Goal: Transaction & Acquisition: Purchase product/service

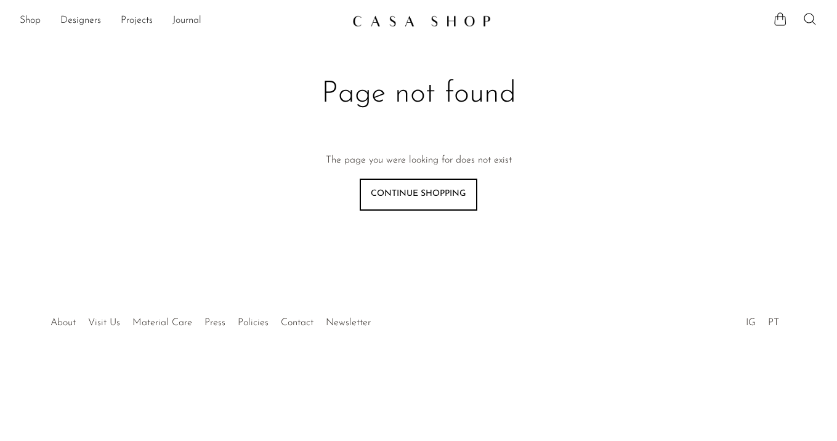
click at [386, 23] on img at bounding box center [421, 21] width 139 height 12
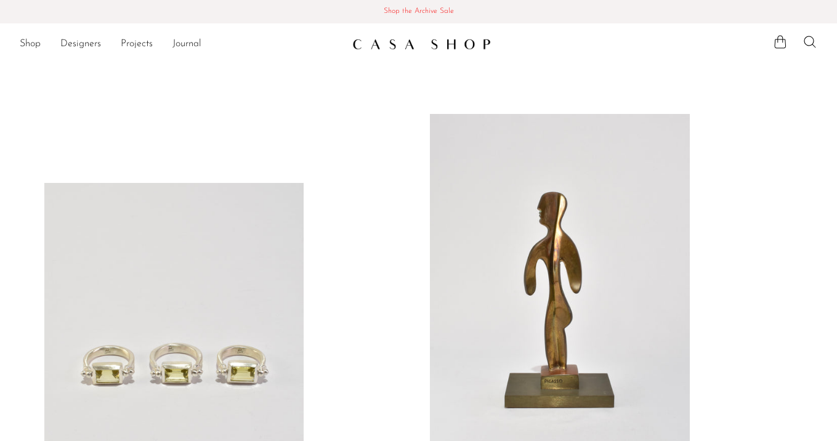
click at [409, 7] on span "Shop the Archive Sale" at bounding box center [419, 12] width 818 height 14
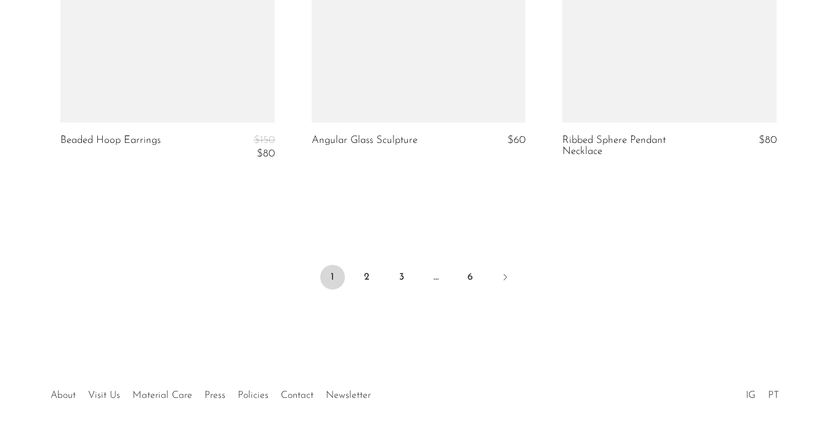
scroll to position [4320, 0]
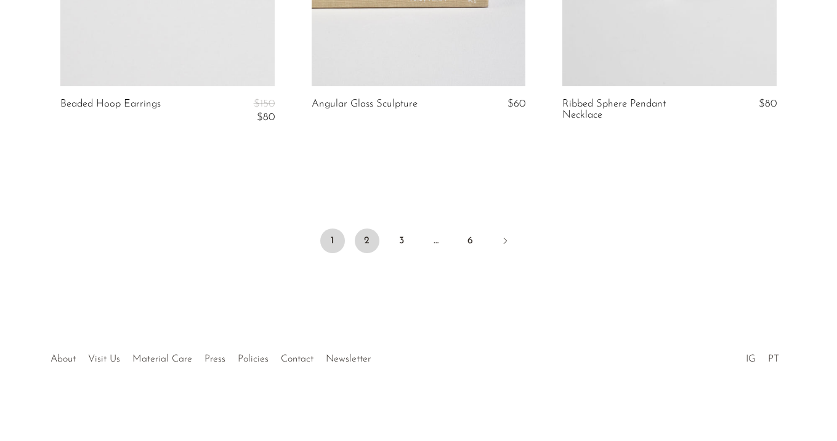
click at [367, 245] on link "2" at bounding box center [367, 241] width 25 height 25
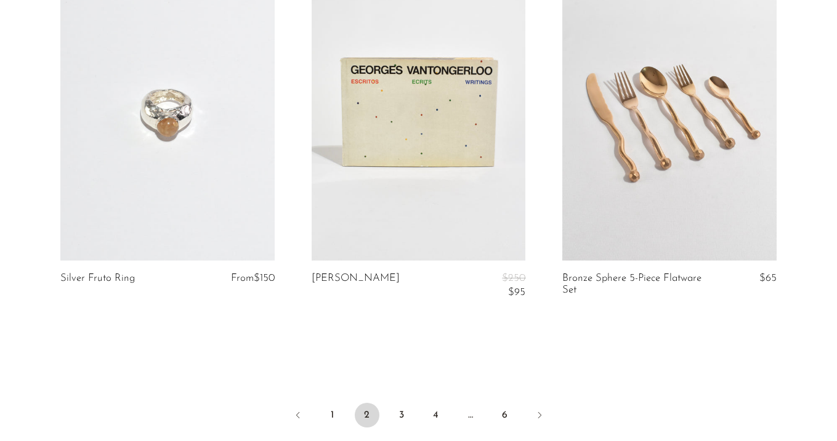
scroll to position [4362, 0]
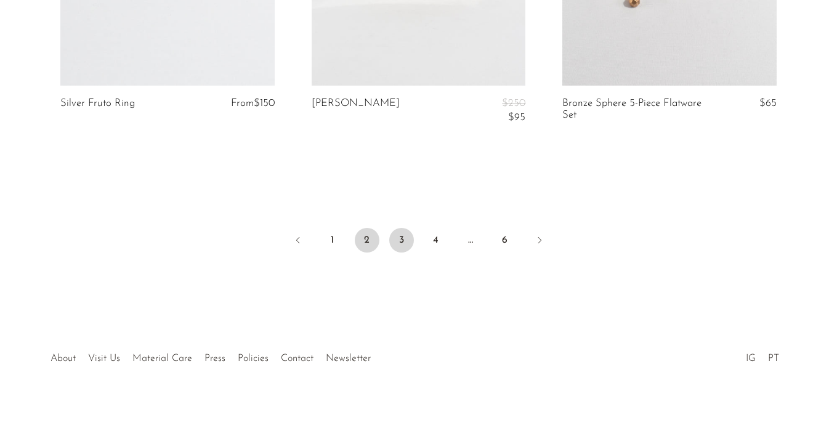
click at [405, 237] on link "3" at bounding box center [401, 240] width 25 height 25
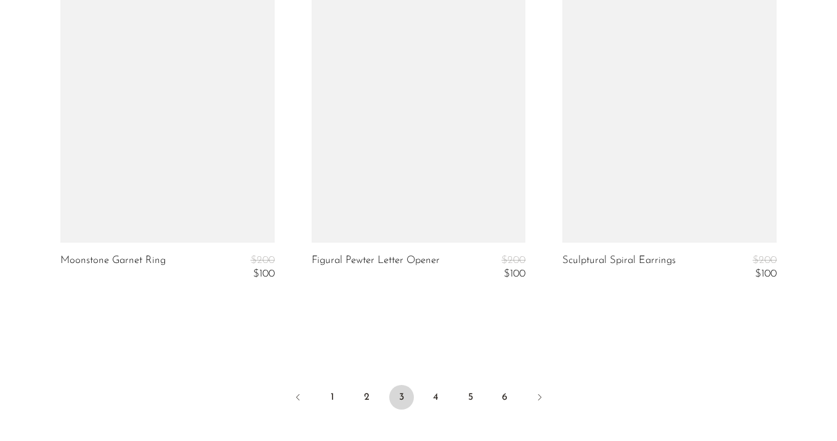
scroll to position [4318, 0]
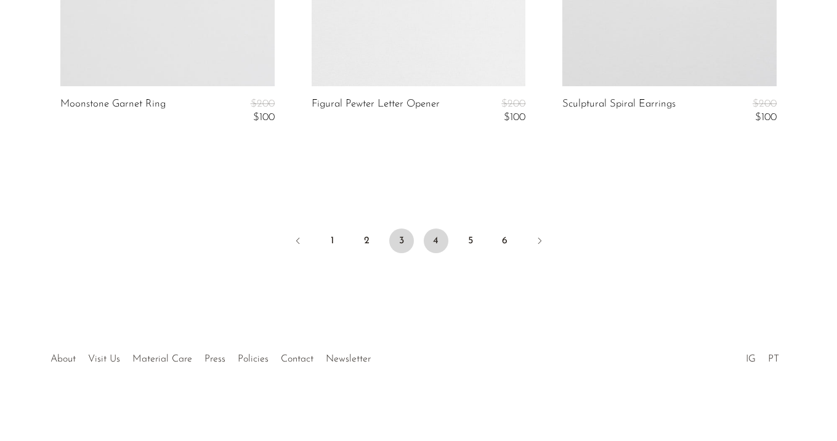
click at [444, 242] on link "4" at bounding box center [436, 241] width 25 height 25
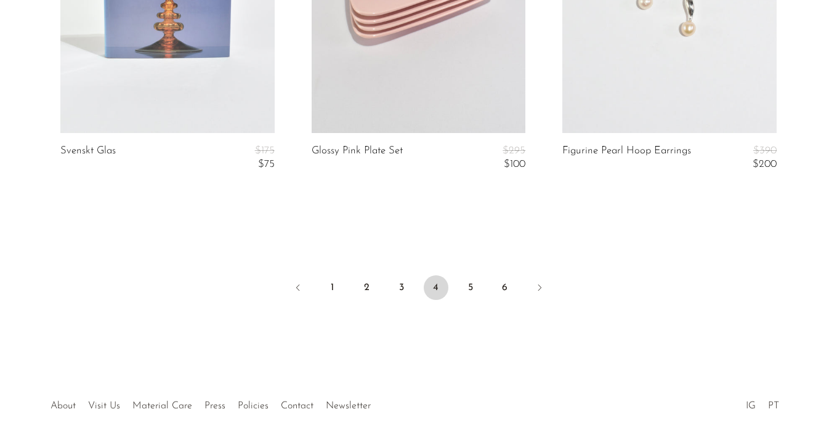
scroll to position [4378, 0]
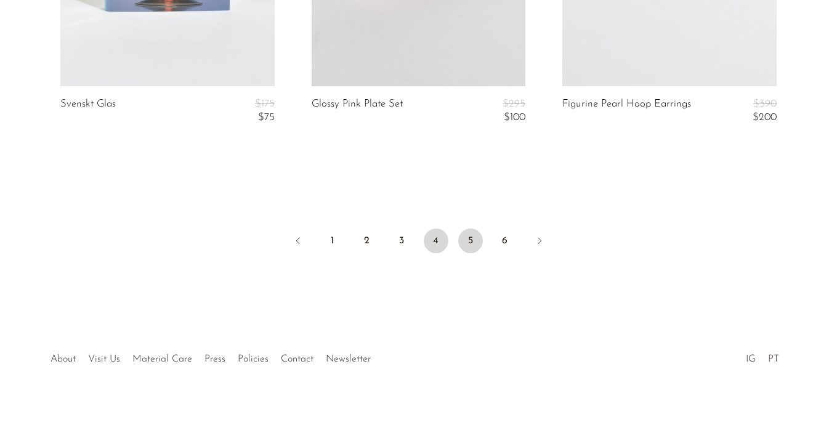
click at [479, 246] on link "5" at bounding box center [470, 241] width 25 height 25
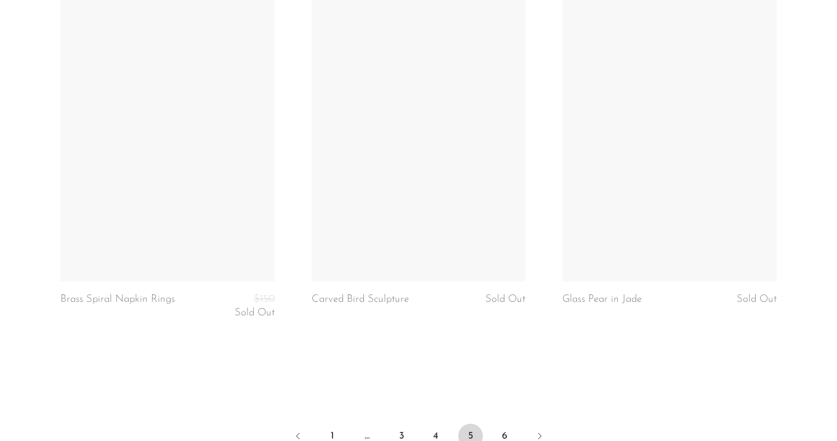
scroll to position [4345, 0]
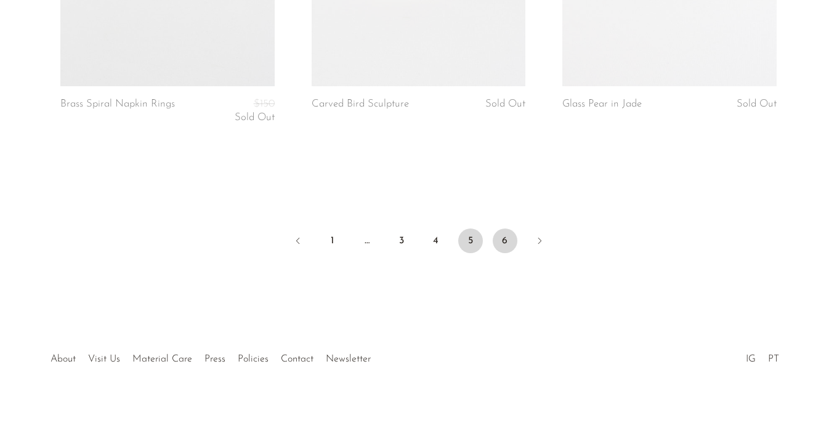
click at [505, 238] on link "6" at bounding box center [505, 241] width 25 height 25
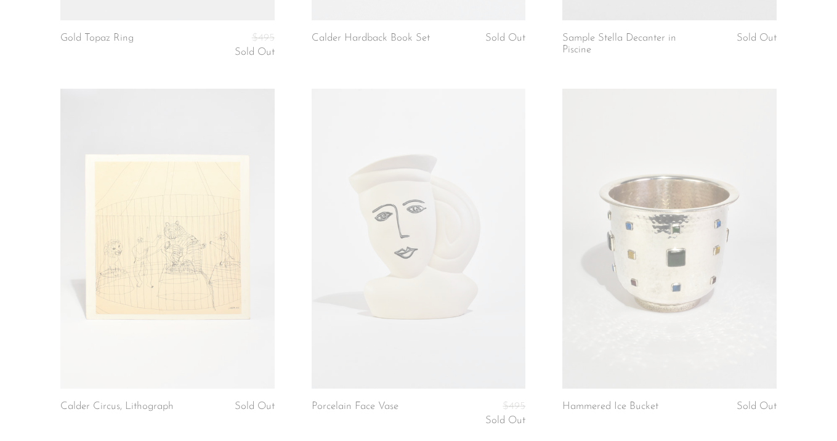
scroll to position [3983, 0]
